Goal: Task Accomplishment & Management: Manage account settings

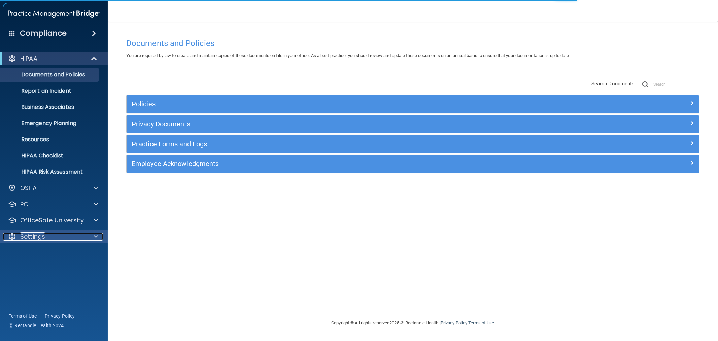
click at [36, 237] on p "Settings" at bounding box center [32, 236] width 25 height 8
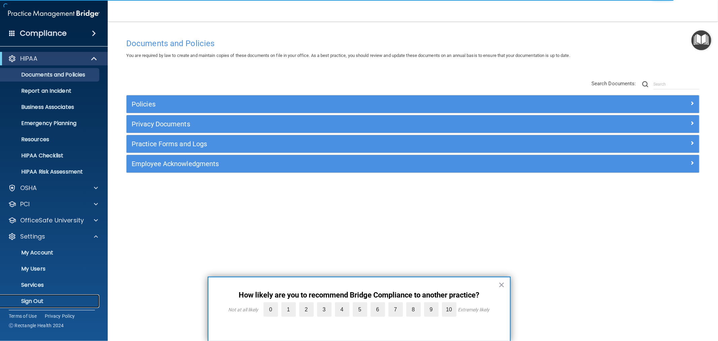
click at [33, 299] on p "Sign Out" at bounding box center [50, 301] width 92 height 7
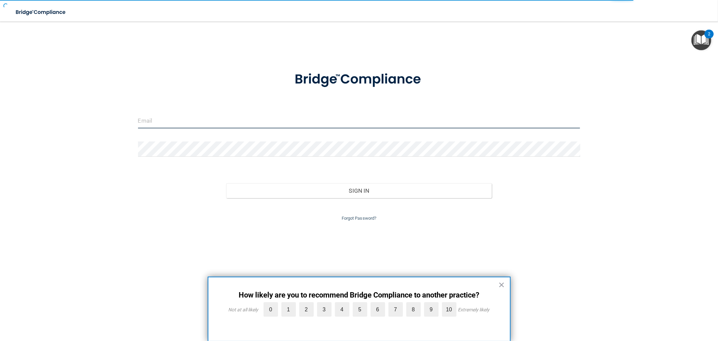
type input "[EMAIL_ADDRESS][DOMAIN_NAME]"
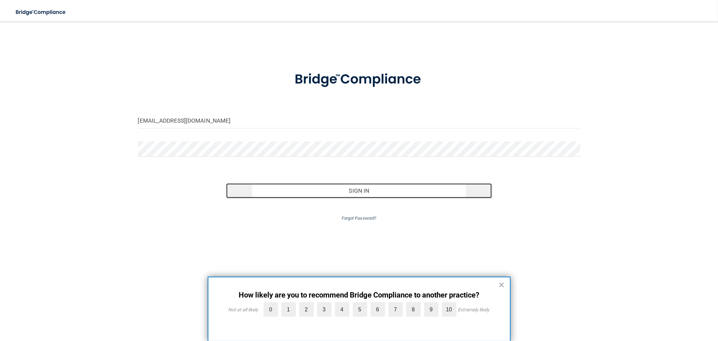
click at [341, 188] on button "Sign In" at bounding box center [358, 190] width 265 height 15
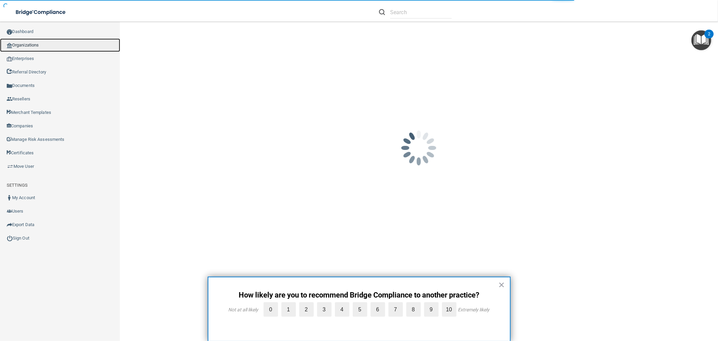
click at [56, 45] on link "Organizations" at bounding box center [60, 44] width 120 height 13
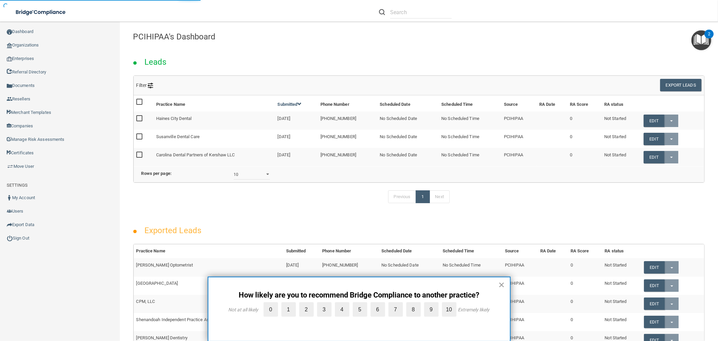
click at [502, 281] on button "×" at bounding box center [502, 284] width 6 height 11
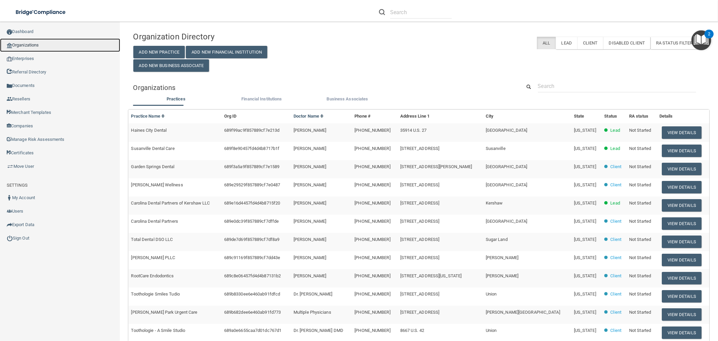
click at [20, 46] on link "Organizations" at bounding box center [60, 44] width 120 height 13
click at [564, 88] on input "text" at bounding box center [617, 86] width 158 height 12
paste input "[EMAIL_ADDRESS][DOMAIN_NAME]"
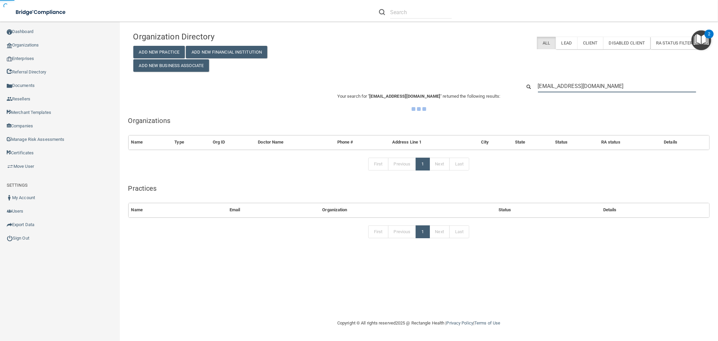
type input "[EMAIL_ADDRESS][DOMAIN_NAME]"
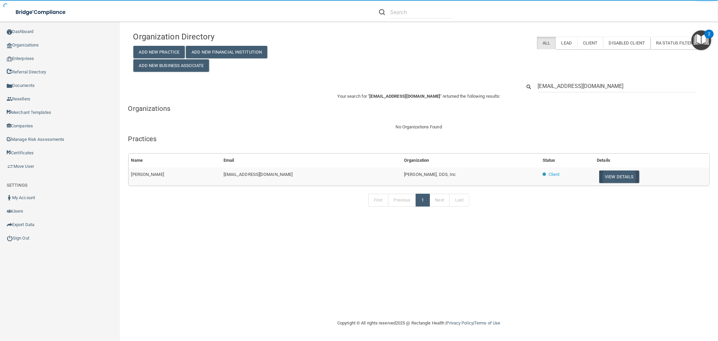
drag, startPoint x: 593, startPoint y: 164, endPoint x: 594, endPoint y: 176, distance: 12.2
click at [594, 166] on th "Details" at bounding box center [651, 161] width 115 height 14
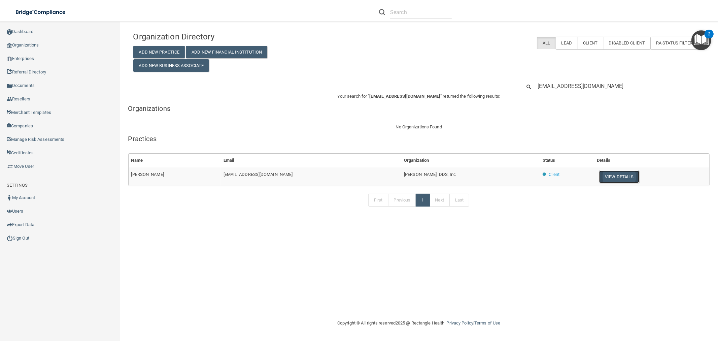
click at [599, 176] on button "View Details" at bounding box center [619, 176] width 40 height 12
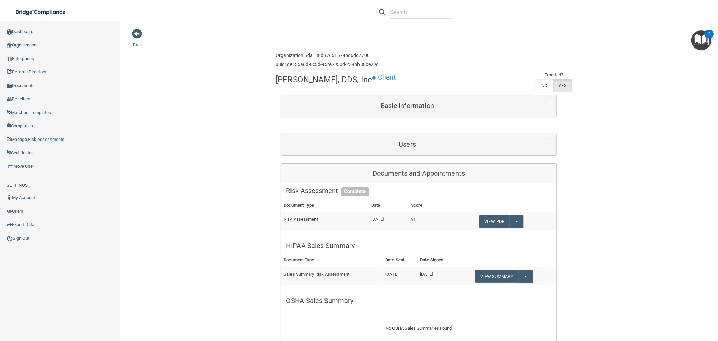
click at [464, 154] on div "Users" at bounding box center [418, 144] width 275 height 22
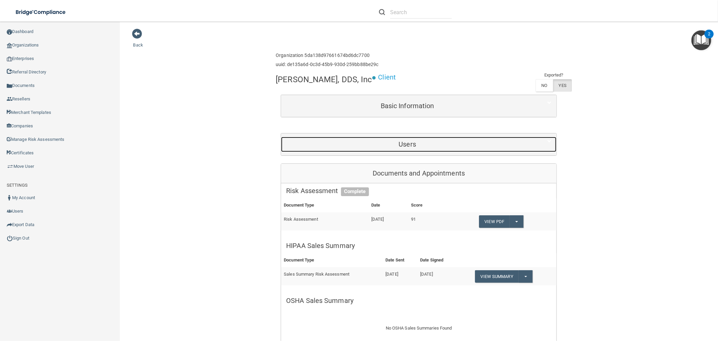
click at [462, 149] on div "Users" at bounding box center [407, 144] width 253 height 15
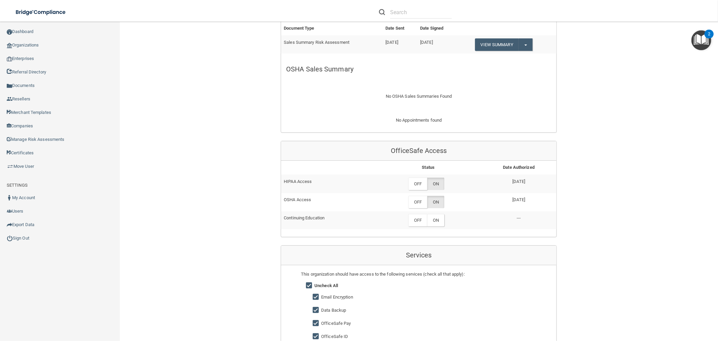
scroll to position [150, 0]
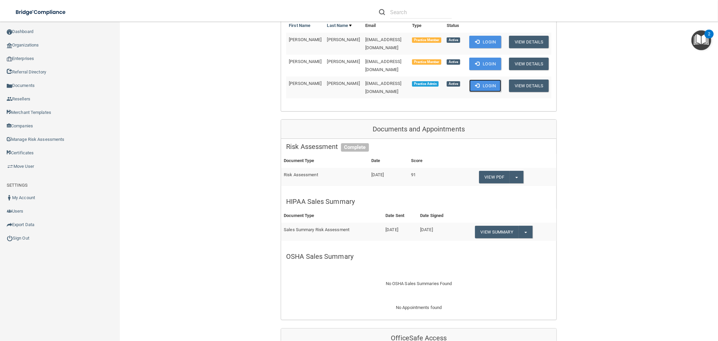
click at [479, 81] on button "Login" at bounding box center [485, 85] width 32 height 12
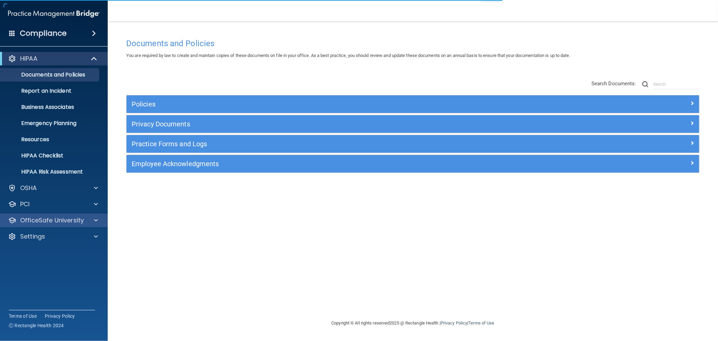
click at [72, 224] on div "OfficeSafe University" at bounding box center [54, 220] width 108 height 13
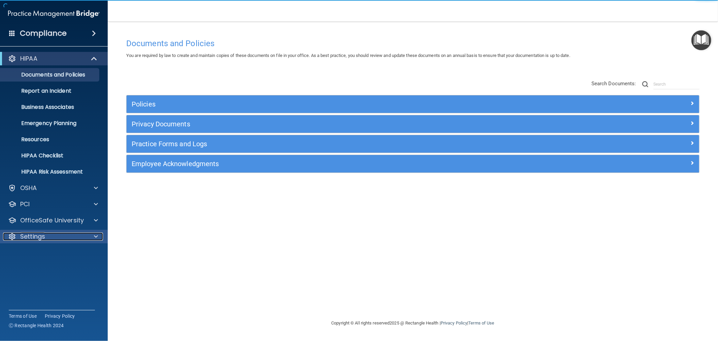
click at [44, 239] on p "Settings" at bounding box center [32, 236] width 25 height 8
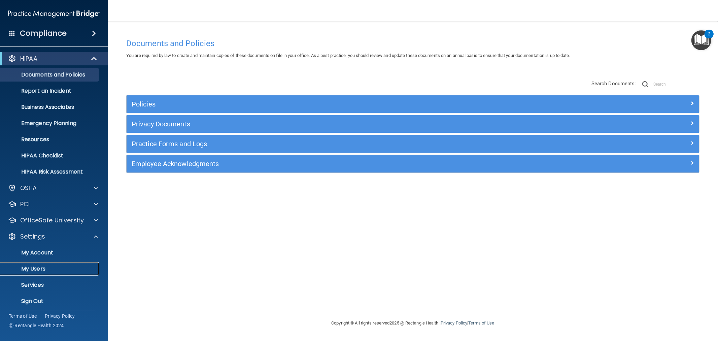
click at [30, 270] on p "My Users" at bounding box center [50, 268] width 92 height 7
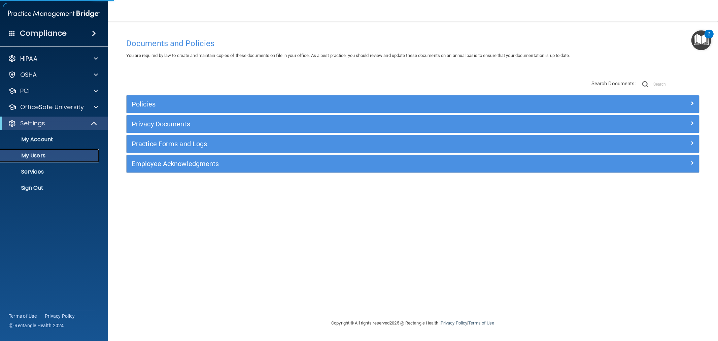
select select "20"
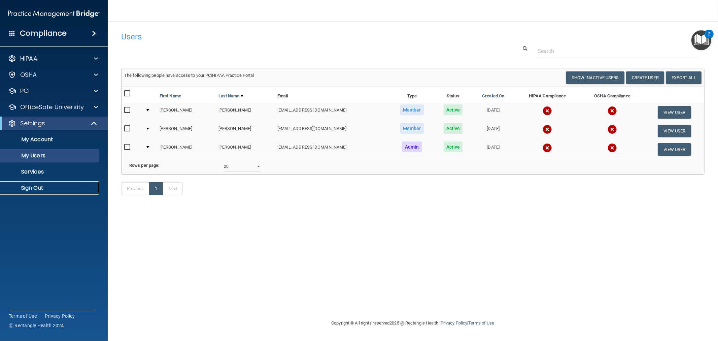
click at [35, 190] on p "Sign Out" at bounding box center [50, 188] width 92 height 7
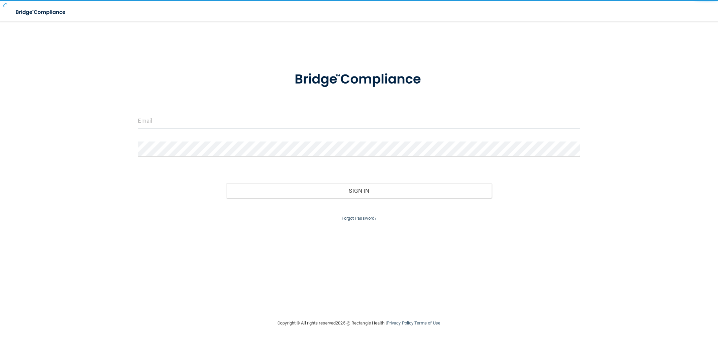
type input "[EMAIL_ADDRESS][DOMAIN_NAME]"
